Goal: Find specific page/section: Find specific page/section

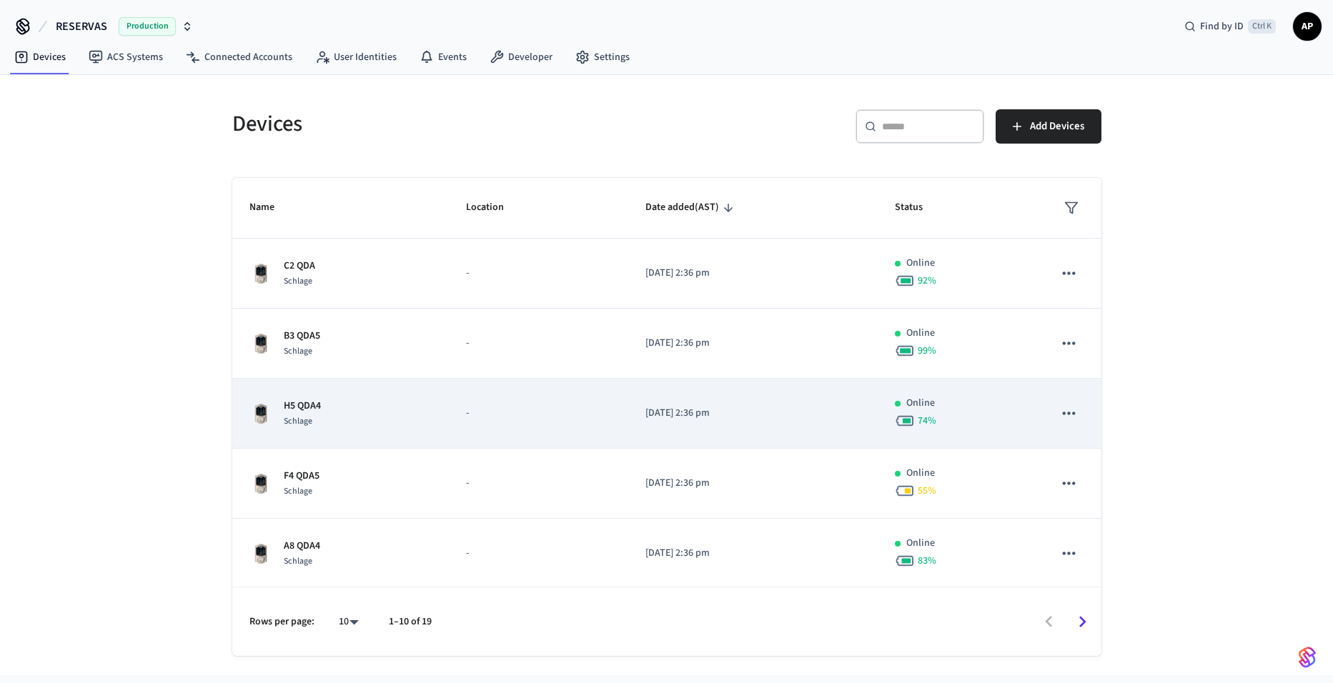
click at [302, 404] on p "H5 QDA4" at bounding box center [302, 406] width 37 height 15
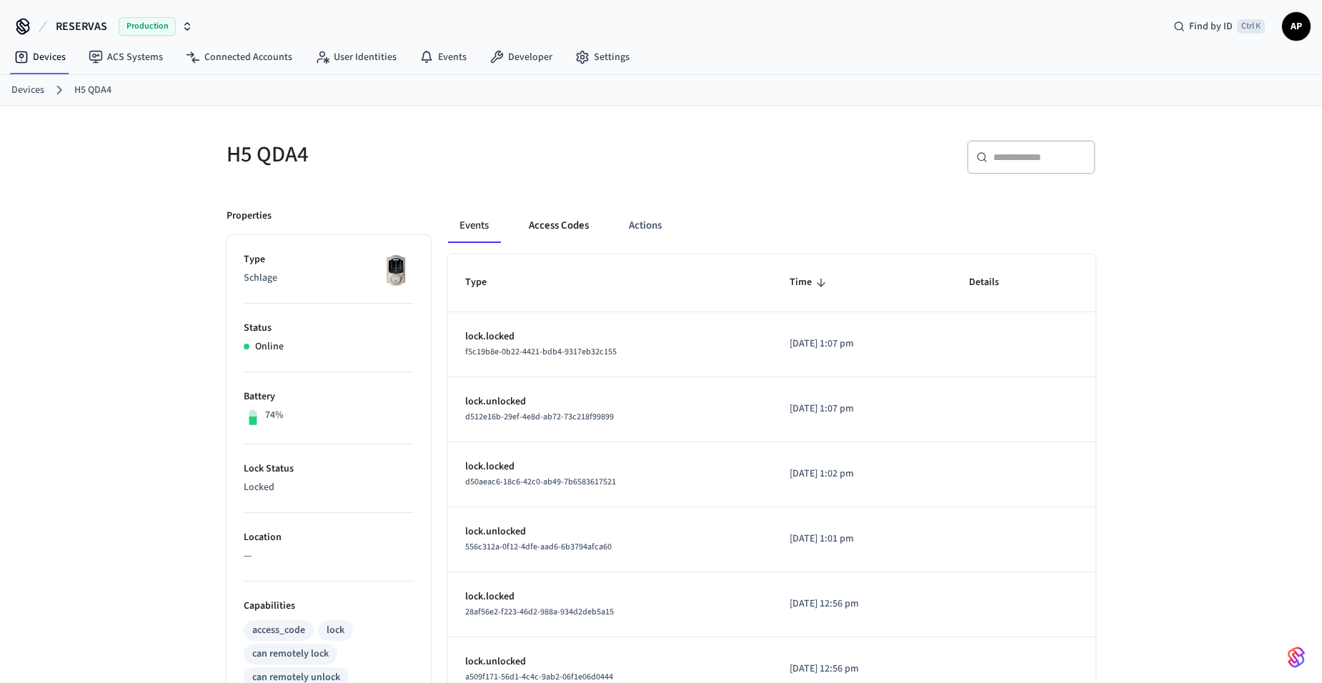
click at [542, 224] on button "Access Codes" at bounding box center [558, 226] width 83 height 34
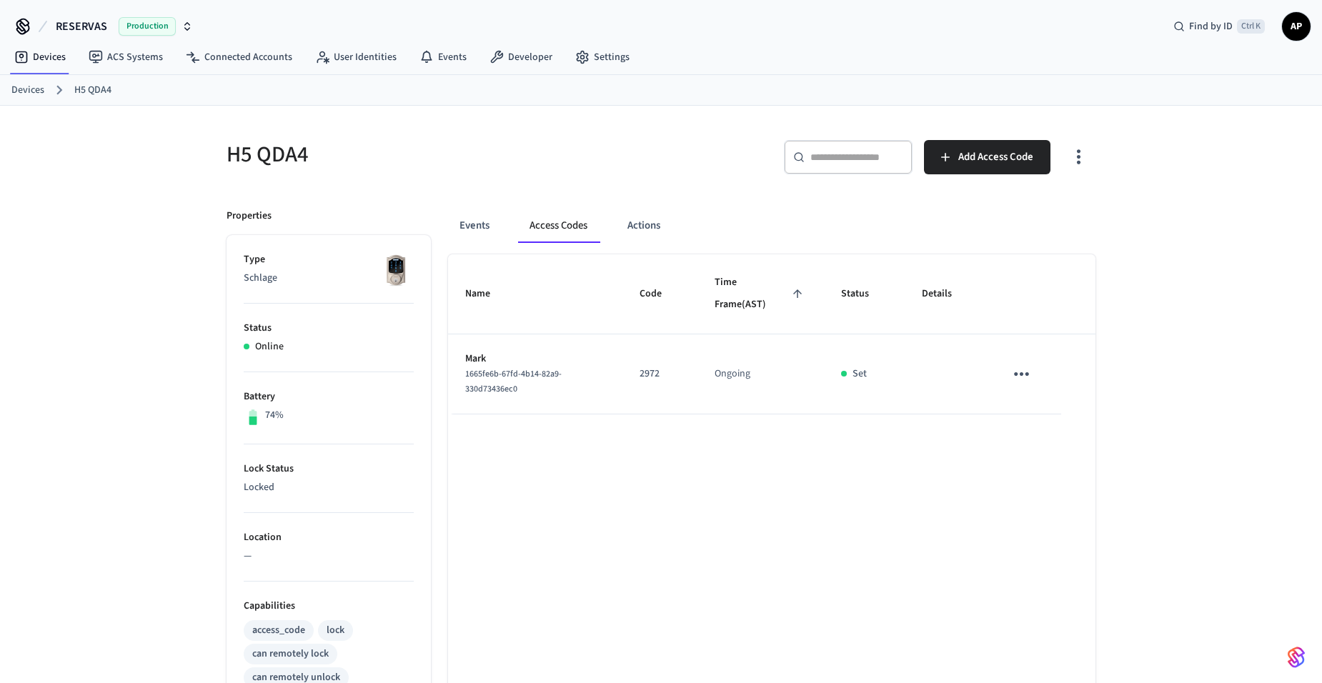
click at [25, 87] on link "Devices" at bounding box center [27, 90] width 33 height 15
